Goal: Task Accomplishment & Management: Use online tool/utility

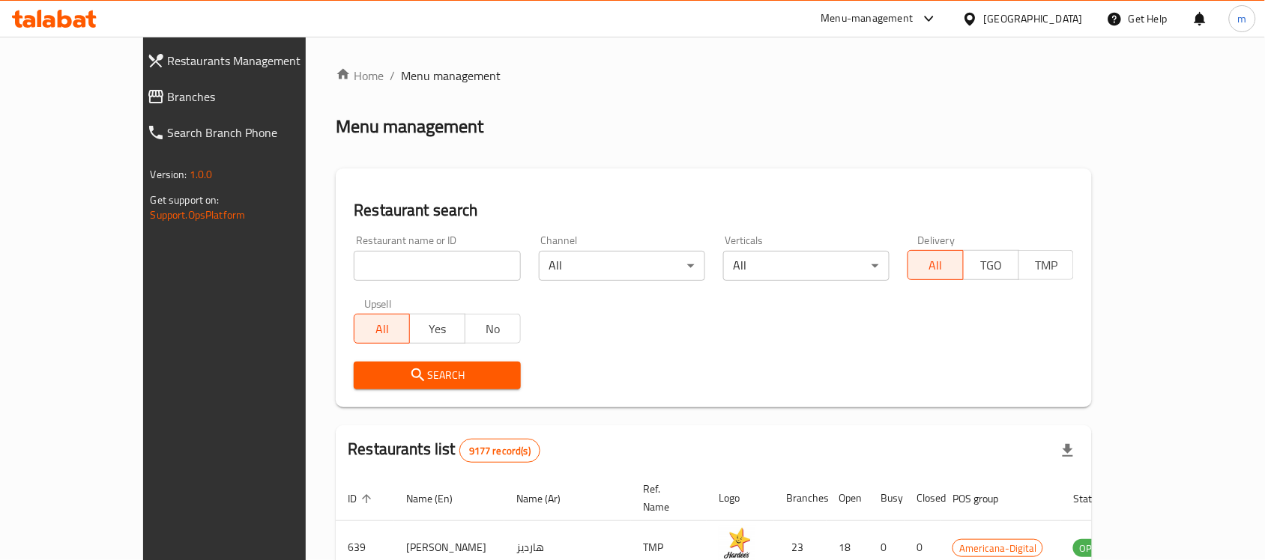
click at [913, 27] on div "Menu-management" at bounding box center [867, 19] width 92 height 18
click at [907, 163] on div "Restaurant-Management" at bounding box center [860, 166] width 118 height 16
click at [913, 21] on div "Menu-management" at bounding box center [867, 19] width 92 height 18
click at [884, 172] on div "Restaurant-Management" at bounding box center [860, 166] width 118 height 16
